Goal: Task Accomplishment & Management: Manage account settings

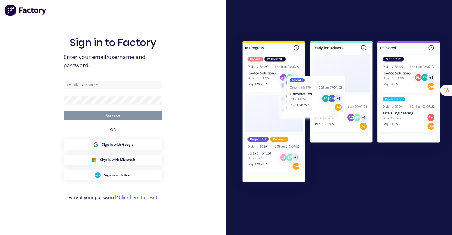
type input "stuart@factory.app"
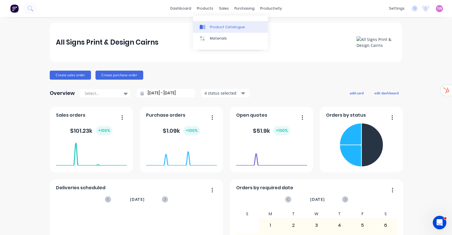
click at [215, 29] on div "Product Catalogue" at bounding box center [227, 27] width 35 height 5
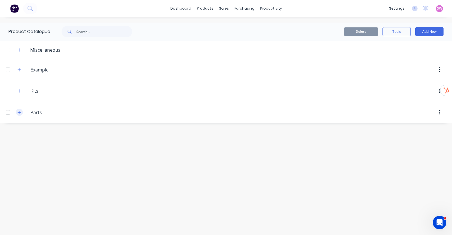
click at [18, 112] on icon "button" at bounding box center [19, 112] width 3 height 4
click at [19, 90] on icon "button" at bounding box center [19, 91] width 3 height 4
click at [8, 130] on div at bounding box center [7, 132] width 11 height 11
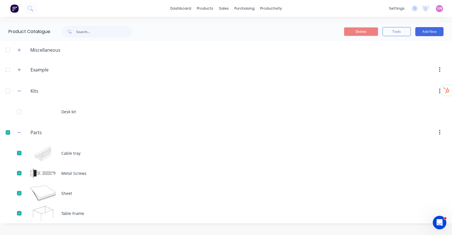
click at [7, 92] on div at bounding box center [7, 90] width 11 height 11
click at [19, 69] on icon "button" at bounding box center [19, 70] width 3 height 4
click at [19, 51] on icon "button" at bounding box center [19, 50] width 3 height 4
click at [359, 33] on button "Delete" at bounding box center [361, 31] width 34 height 8
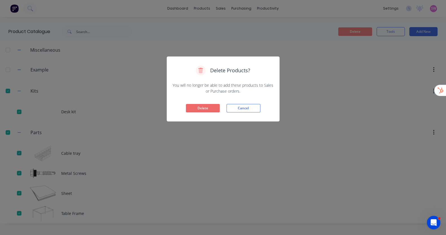
click at [210, 110] on button "Delete" at bounding box center [203, 108] width 34 height 8
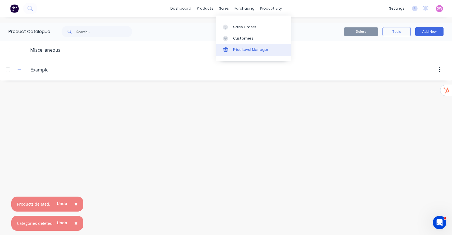
click at [241, 53] on link "Price Level Manager" at bounding box center [253, 49] width 75 height 11
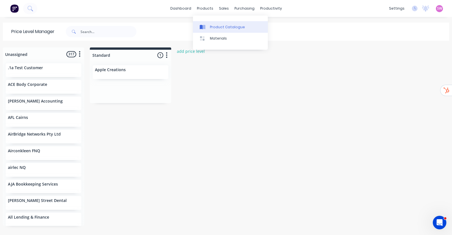
click at [215, 30] on link "Product Catalogue" at bounding box center [230, 26] width 75 height 11
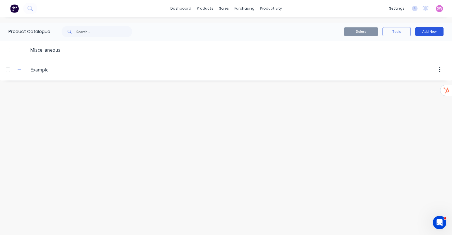
click at [425, 30] on button "Add New" at bounding box center [429, 31] width 28 height 9
click at [403, 58] on div "Product" at bounding box center [416, 57] width 43 height 8
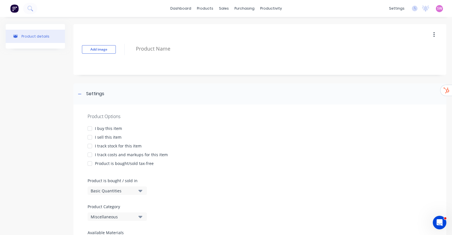
click at [96, 136] on div "I sell this item" at bounding box center [108, 137] width 27 height 6
click at [91, 151] on div at bounding box center [89, 154] width 11 height 11
type textarea "x"
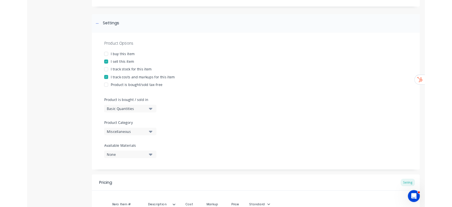
scroll to position [142, 0]
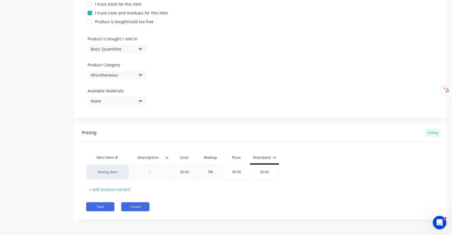
click at [133, 209] on button "Cancel" at bounding box center [135, 206] width 28 height 9
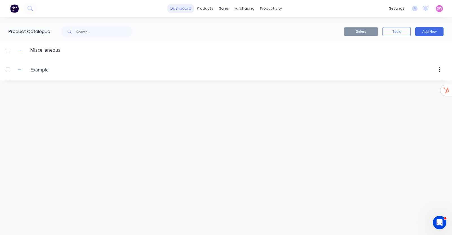
click at [188, 10] on link "dashboard" at bounding box center [180, 8] width 27 height 8
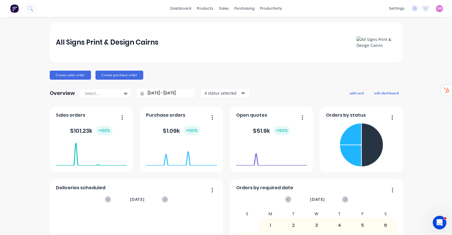
click at [388, 6] on div "settings" at bounding box center [396, 8] width 21 height 8
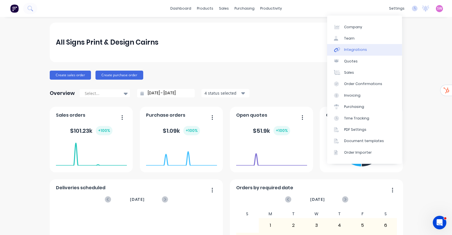
click at [351, 47] on div "Integrations" at bounding box center [355, 49] width 23 height 5
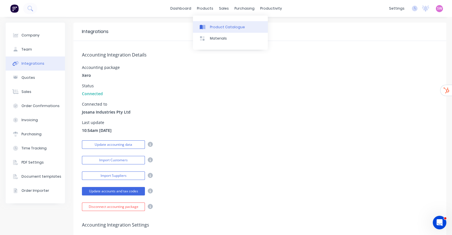
click at [217, 27] on div "Product Catalogue" at bounding box center [227, 27] width 35 height 5
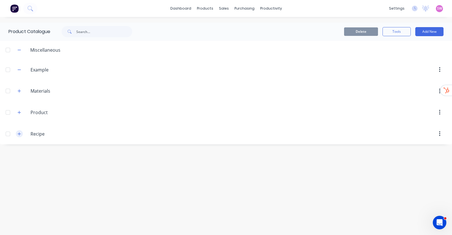
click at [21, 134] on icon "button" at bounding box center [19, 134] width 3 height 4
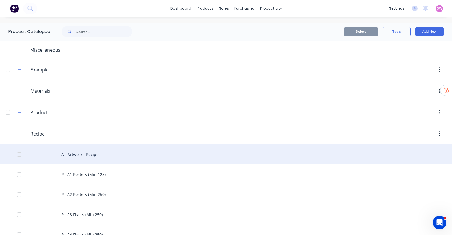
click at [84, 154] on div "A - Artwork - Recipe" at bounding box center [226, 154] width 452 height 20
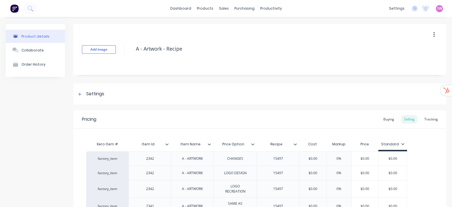
type textarea "x"
click at [184, 7] on link "dashboard" at bounding box center [180, 8] width 27 height 8
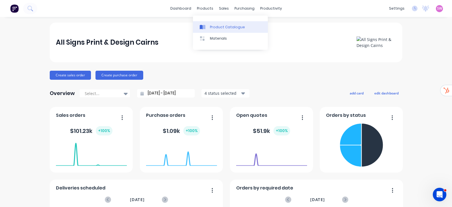
click at [226, 26] on div "Product Catalogue" at bounding box center [227, 27] width 35 height 5
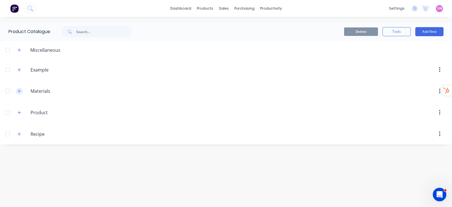
click at [19, 91] on icon "button" at bounding box center [19, 90] width 3 height 3
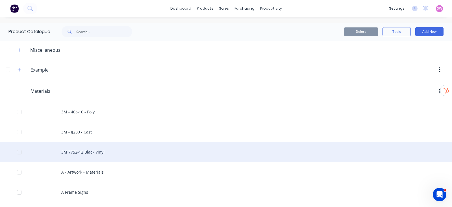
click at [107, 154] on div "3M 7752-12 Black Vinyl" at bounding box center [226, 152] width 452 height 20
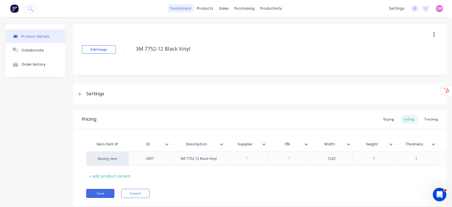
click at [176, 8] on link "dashboard" at bounding box center [180, 8] width 27 height 8
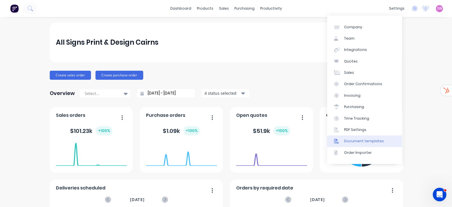
click at [361, 139] on div "Document templates" at bounding box center [364, 140] width 40 height 5
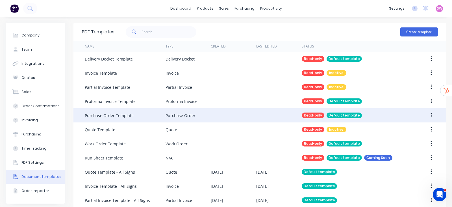
scroll to position [8, 0]
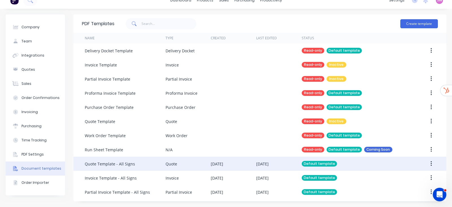
click at [264, 163] on div "23 Sep 2025" at bounding box center [262, 164] width 12 height 6
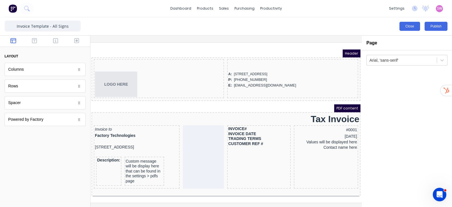
click at [419, 24] on button "Close" at bounding box center [409, 26] width 21 height 9
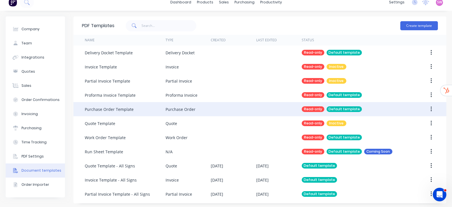
scroll to position [8, 0]
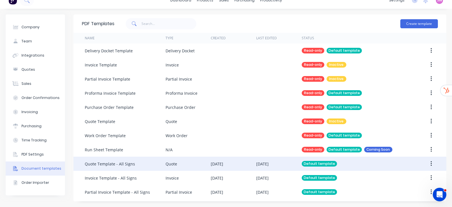
click at [251, 167] on div "23 Sep 2025" at bounding box center [233, 163] width 45 height 14
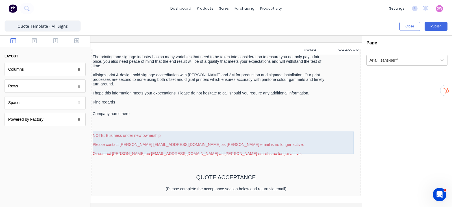
scroll to position [490, 0]
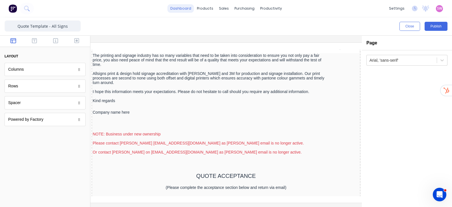
click at [184, 12] on link "dashboard" at bounding box center [180, 8] width 27 height 8
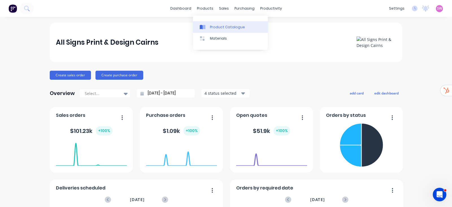
click at [210, 32] on link "Product Catalogue" at bounding box center [230, 26] width 75 height 11
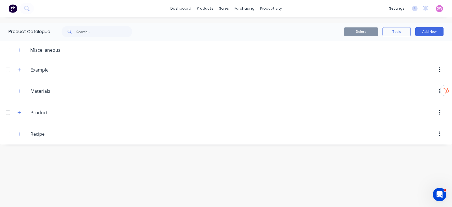
click at [23, 114] on div "Product Product" at bounding box center [57, 112] width 89 height 10
click at [18, 113] on icon "button" at bounding box center [19, 112] width 3 height 4
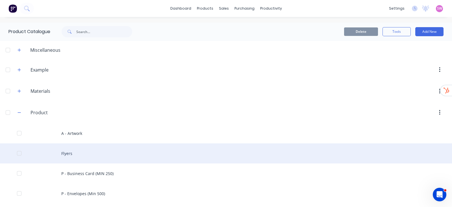
click at [71, 148] on div "Flyers" at bounding box center [226, 153] width 452 height 20
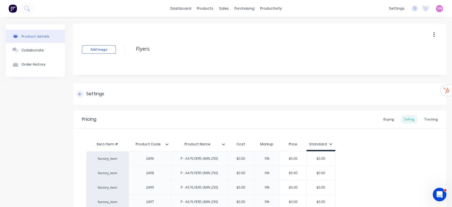
click at [96, 92] on div "Settings" at bounding box center [95, 93] width 18 height 7
type textarea "x"
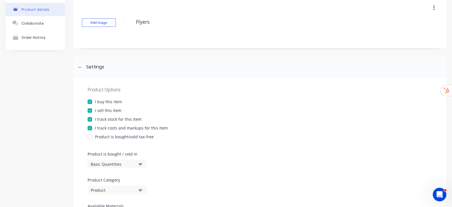
scroll to position [106, 0]
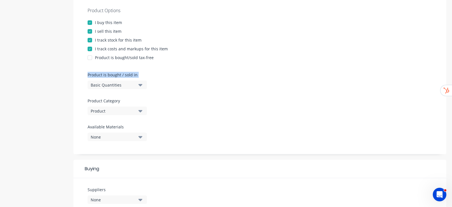
drag, startPoint x: 88, startPoint y: 75, endPoint x: 150, endPoint y: 77, distance: 62.2
click at [150, 77] on div "Product Options I buy this item I sell this item I track stock for this item I …" at bounding box center [259, 76] width 373 height 155
copy div "Product is bought / sold in Basic Quantities"
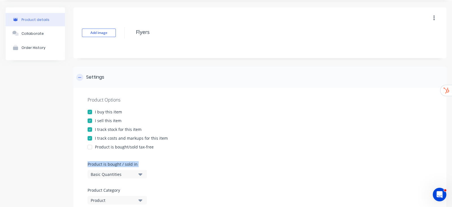
scroll to position [0, 0]
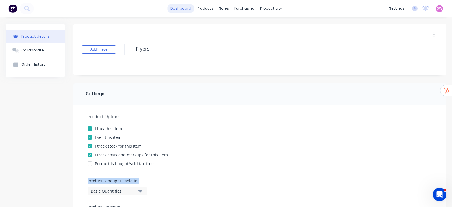
click at [188, 9] on link "dashboard" at bounding box center [180, 8] width 27 height 8
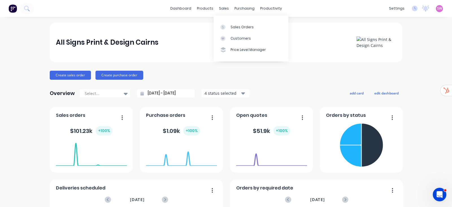
drag, startPoint x: 220, startPoint y: 22, endPoint x: 220, endPoint y: -24, distance: 45.7
drag, startPoint x: 220, startPoint y: -24, endPoint x: 426, endPoint y: 56, distance: 220.5
drag, startPoint x: 182, startPoint y: 8, endPoint x: 194, endPoint y: 14, distance: 13.9
click at [182, 8] on link "dashboard" at bounding box center [180, 8] width 27 height 8
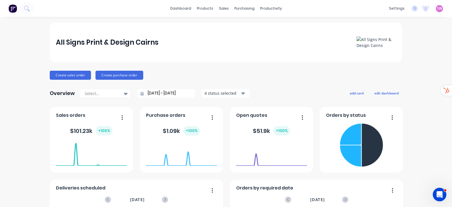
click at [437, 10] on span "SW" at bounding box center [439, 8] width 5 height 5
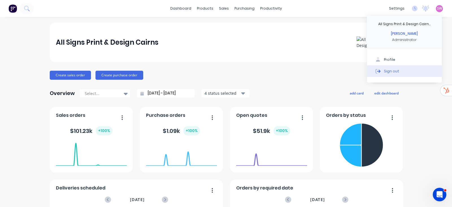
click at [394, 68] on button "Sign out" at bounding box center [404, 70] width 75 height 11
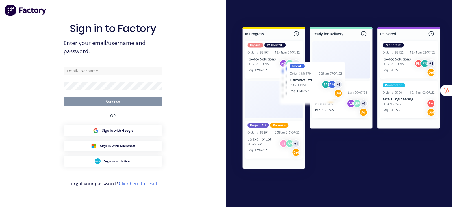
type input "[EMAIL_ADDRESS][DOMAIN_NAME]"
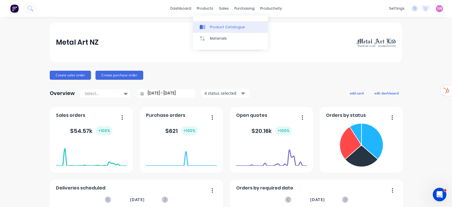
click at [209, 25] on link "Product Catalogue" at bounding box center [230, 26] width 75 height 11
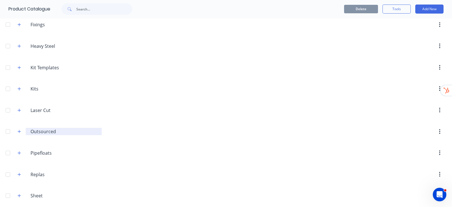
scroll to position [56, 0]
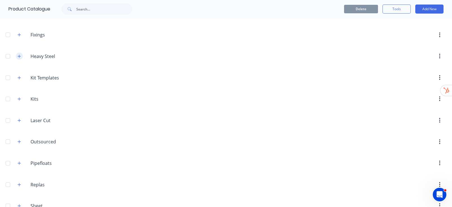
click at [19, 56] on icon "button" at bounding box center [19, 55] width 3 height 3
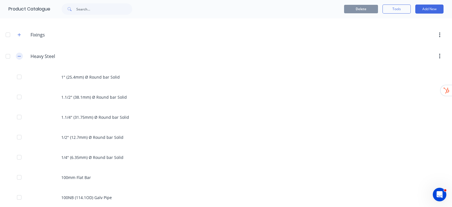
click at [18, 54] on icon "button" at bounding box center [19, 56] width 3 height 4
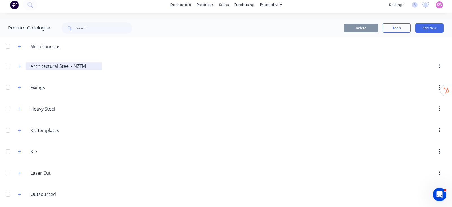
scroll to position [0, 0]
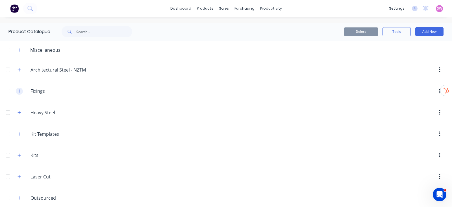
click at [22, 90] on button "button" at bounding box center [19, 91] width 7 height 7
click at [18, 71] on icon "button" at bounding box center [19, 70] width 3 height 4
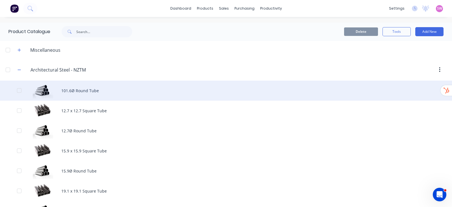
click at [81, 85] on div "101.6Ø Round Tube" at bounding box center [226, 90] width 452 height 20
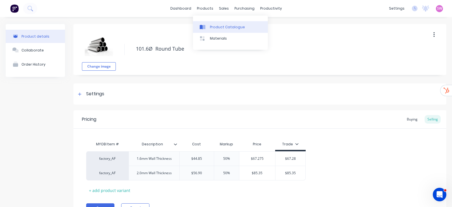
click at [212, 27] on div "Product Catalogue" at bounding box center [227, 27] width 35 height 5
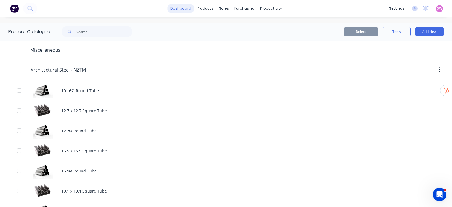
click at [181, 4] on link "dashboard" at bounding box center [180, 8] width 27 height 8
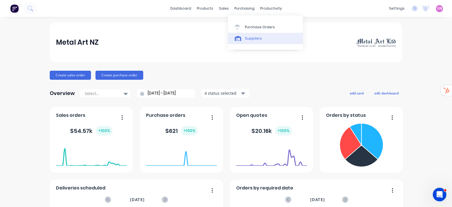
click at [257, 41] on div "Suppliers" at bounding box center [253, 38] width 17 height 5
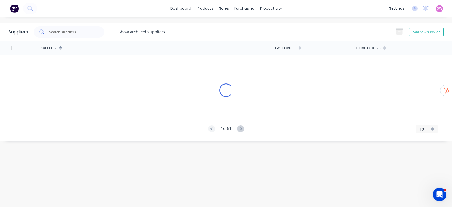
click at [94, 34] on div at bounding box center [69, 31] width 71 height 11
paste input "Replas - Repeat Plastics Australia Ltd"
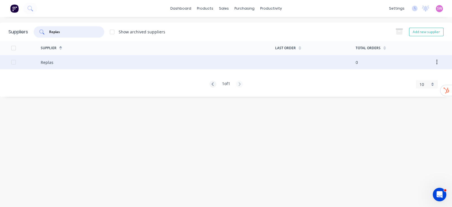
type input "Replas"
click at [63, 63] on div "Replas" at bounding box center [158, 62] width 234 height 14
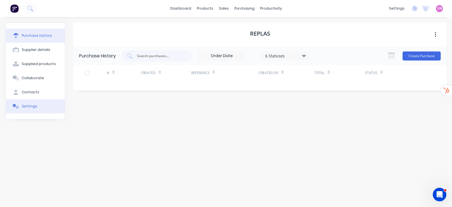
click at [42, 104] on button "Settings" at bounding box center [35, 106] width 59 height 14
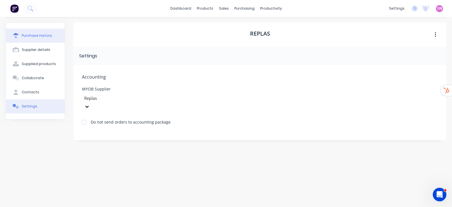
click at [33, 32] on button "Purchase history" at bounding box center [35, 36] width 59 height 14
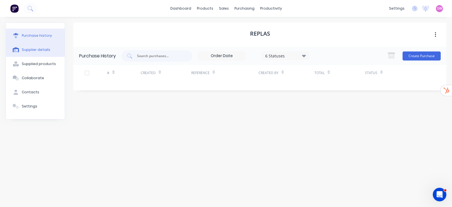
click at [35, 49] on div "Supplier details" at bounding box center [36, 49] width 29 height 5
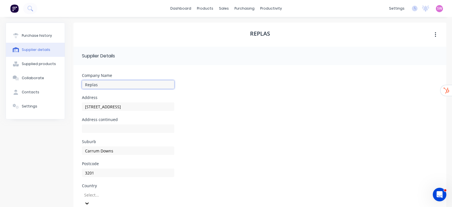
drag, startPoint x: 82, startPoint y: 82, endPoint x: 71, endPoint y: 81, distance: 11.0
click at [71, 81] on div "Purchase history Supplier details Supplied products Collaborate Contacts Settin…" at bounding box center [226, 171] width 440 height 296
type input "[STREET_ADDRESS]"
click at [243, 34] on link "Suppliers" at bounding box center [265, 38] width 75 height 11
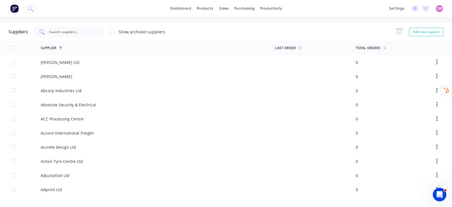
click at [73, 26] on div at bounding box center [69, 31] width 71 height 11
paste input "Engineering Solutions Ltd - ES3"
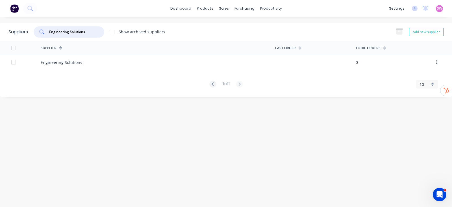
type input "Engineering Solutions"
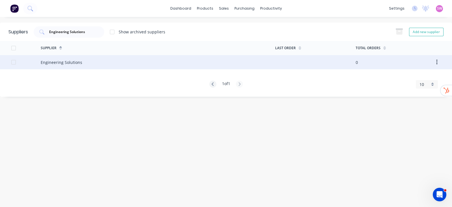
click at [81, 64] on div "Engineering Solutions" at bounding box center [158, 62] width 234 height 14
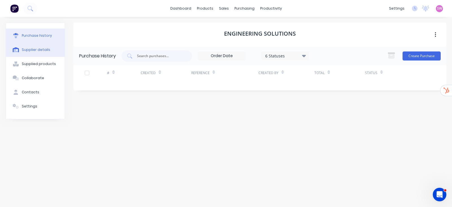
click at [35, 46] on button "Supplier details" at bounding box center [35, 50] width 59 height 14
select select "NZ"
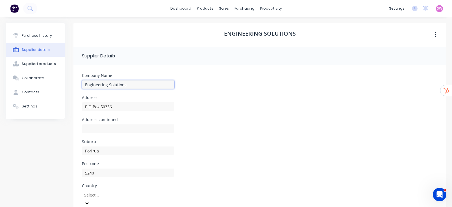
drag, startPoint x: 81, startPoint y: 79, endPoint x: 66, endPoint y: 79, distance: 15.2
click at [66, 79] on div "Purchase history Supplier details Supplied products Collaborate Contacts Settin…" at bounding box center [226, 171] width 440 height 296
click at [175, 34] on div "Engineering Solutions" at bounding box center [259, 35] width 373 height 24
click at [37, 108] on button "Settings" at bounding box center [35, 106] width 59 height 14
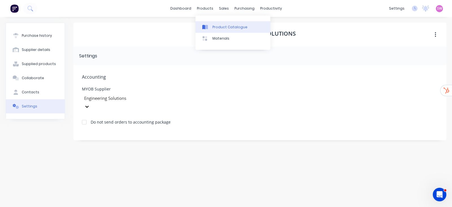
click at [211, 25] on link "Product Catalogue" at bounding box center [232, 26] width 75 height 11
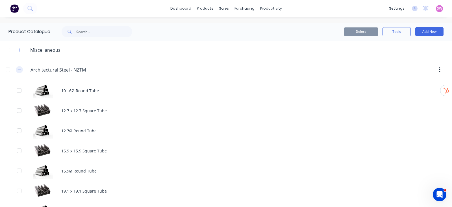
click at [21, 68] on icon "button" at bounding box center [19, 70] width 3 height 4
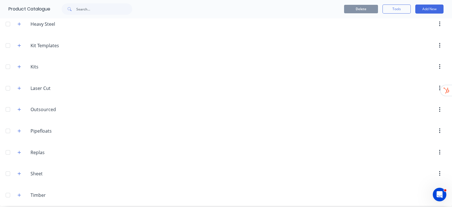
scroll to position [112, 0]
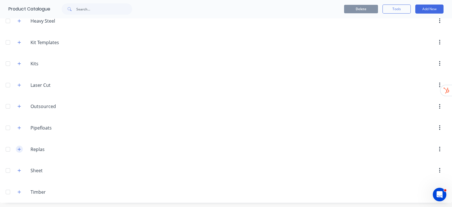
click at [16, 150] on span at bounding box center [19, 148] width 7 height 7
click at [21, 151] on span at bounding box center [19, 148] width 7 height 7
click at [20, 149] on icon "button" at bounding box center [19, 149] width 3 height 4
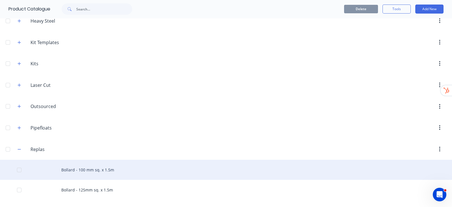
click at [96, 167] on div "Bollard - 100 mm sq. x 1.5m" at bounding box center [226, 170] width 452 height 20
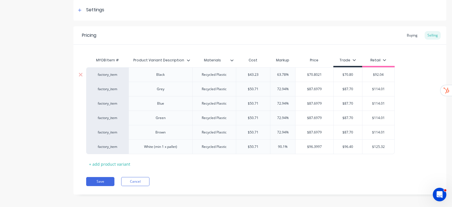
scroll to position [86, 0]
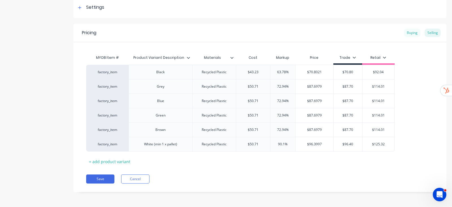
click at [405, 32] on div "Buying" at bounding box center [412, 33] width 16 height 8
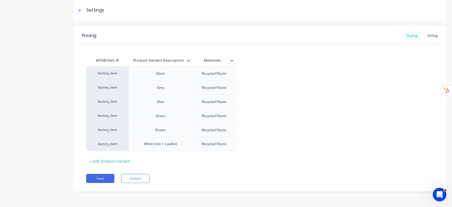
scroll to position [83, 0]
click at [425, 37] on div "Selling" at bounding box center [432, 36] width 16 height 8
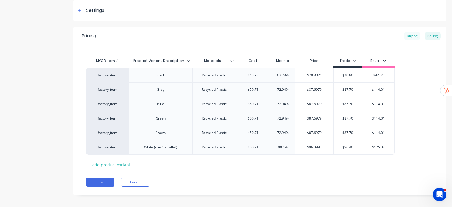
click at [404, 34] on div "Buying" at bounding box center [412, 36] width 16 height 8
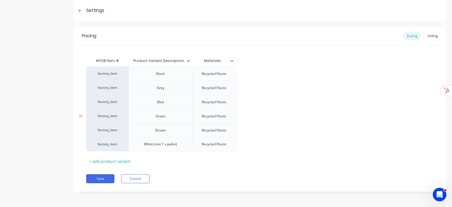
scroll to position [0, 0]
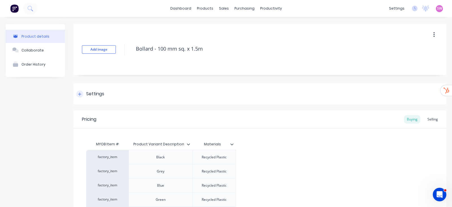
click at [89, 88] on div "Settings" at bounding box center [259, 93] width 373 height 21
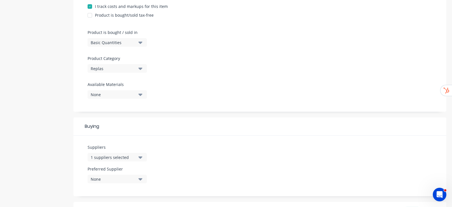
scroll to position [106, 0]
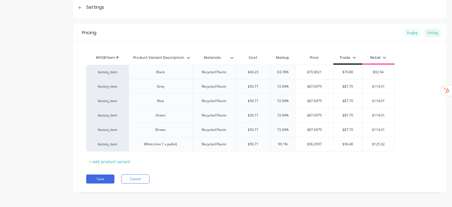
click at [407, 33] on div "Buying" at bounding box center [412, 33] width 16 height 8
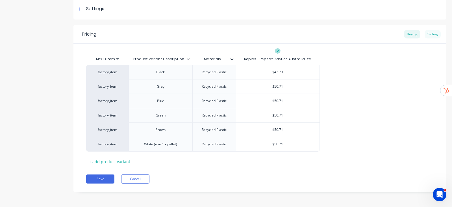
click at [425, 34] on div "Selling" at bounding box center [432, 34] width 16 height 8
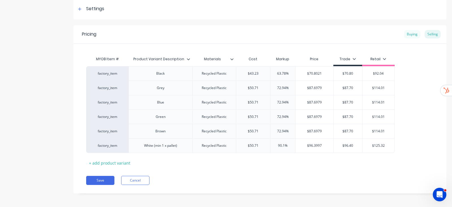
click at [405, 35] on div "Buying" at bounding box center [412, 34] width 16 height 8
